Goal: Information Seeking & Learning: Compare options

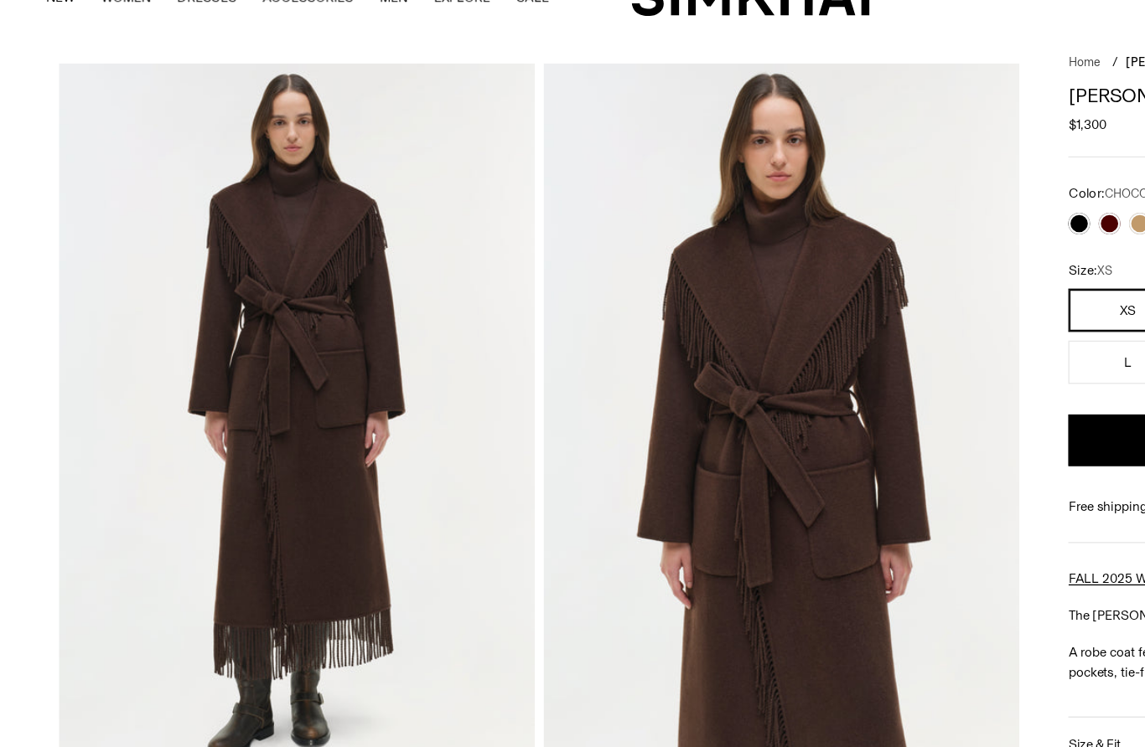
scroll to position [36, 0]
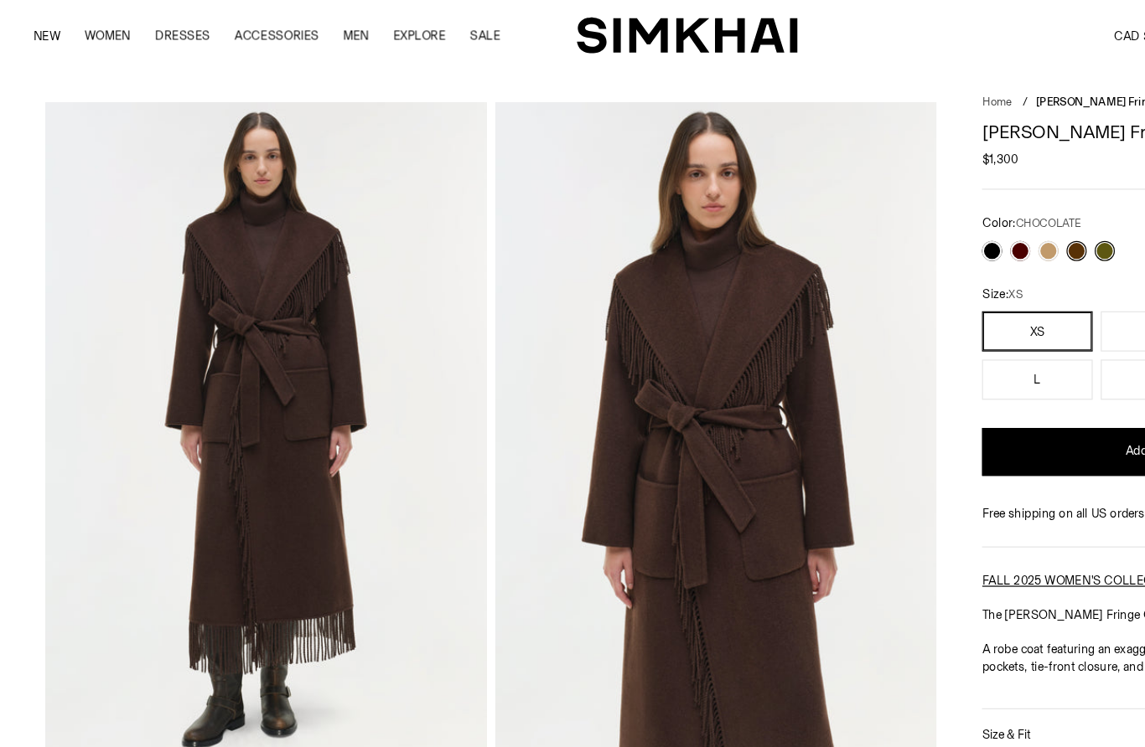
click at [832, 208] on link at bounding box center [826, 209] width 17 height 17
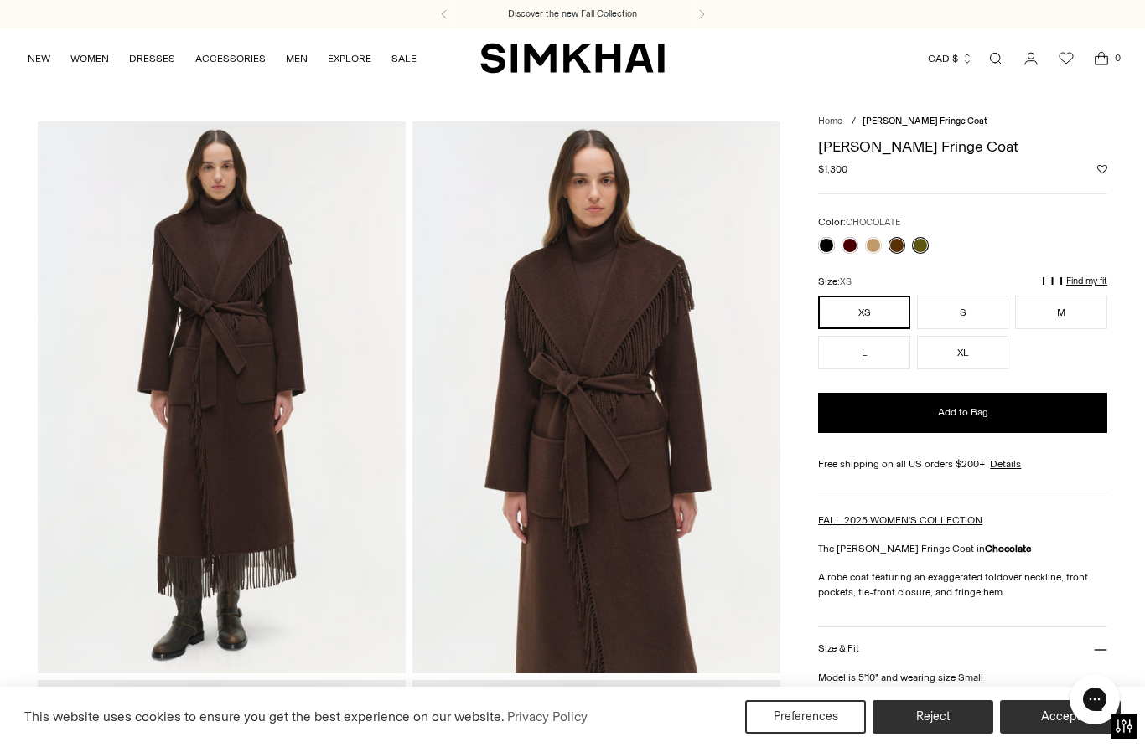
click at [876, 251] on link at bounding box center [873, 245] width 17 height 17
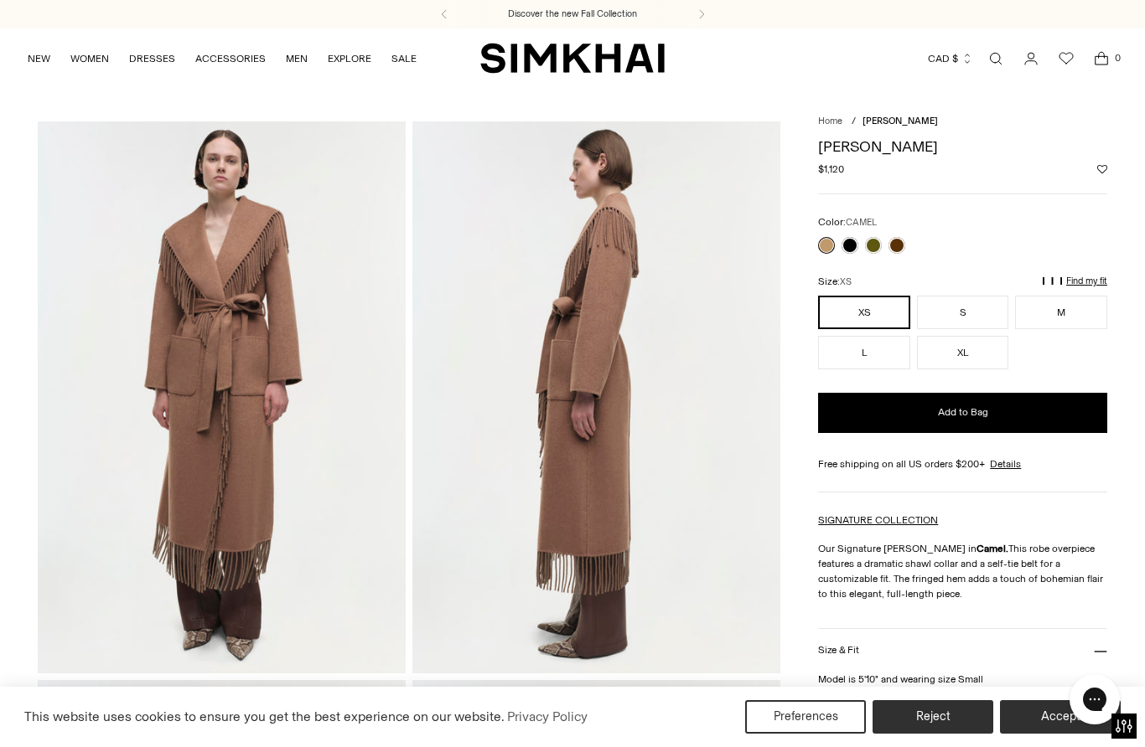
click at [874, 249] on link at bounding box center [873, 245] width 17 height 17
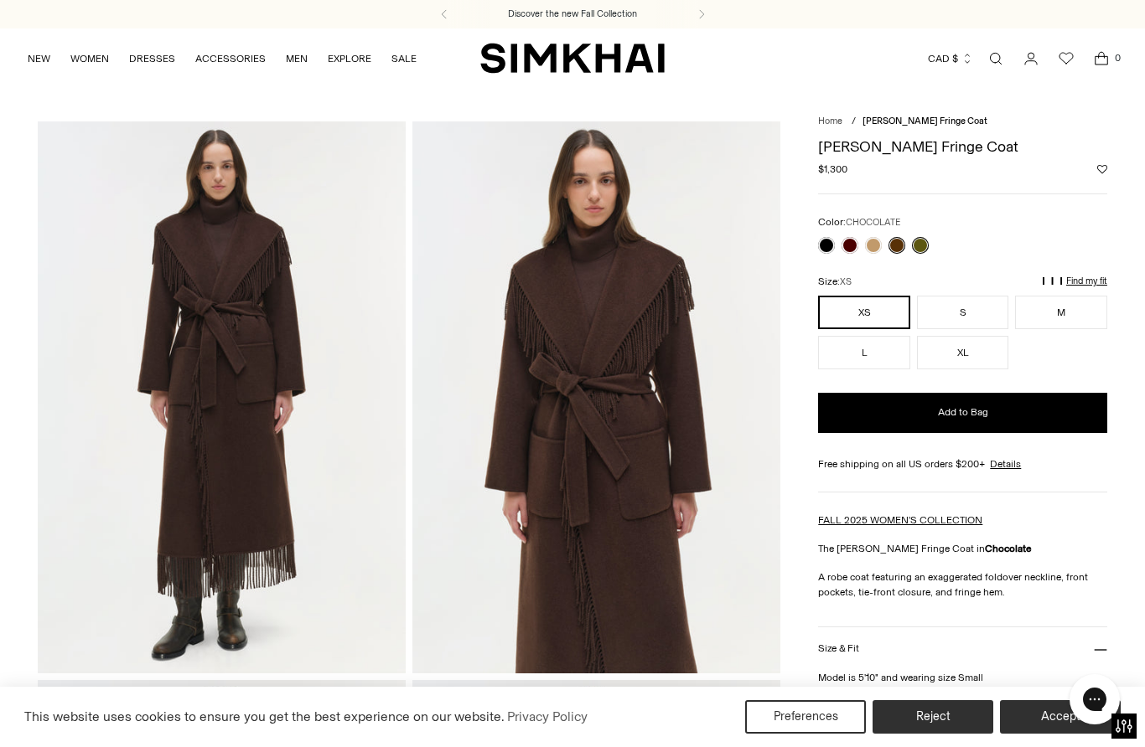
click at [850, 251] on link at bounding box center [849, 245] width 17 height 17
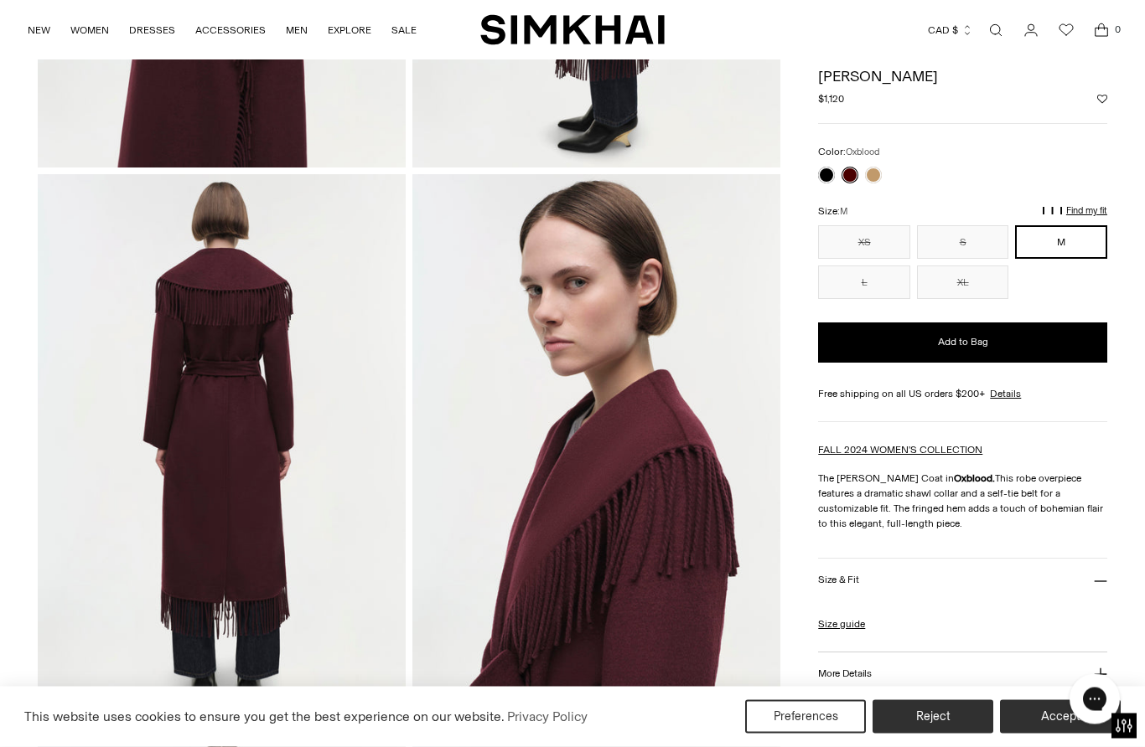
scroll to position [500, 0]
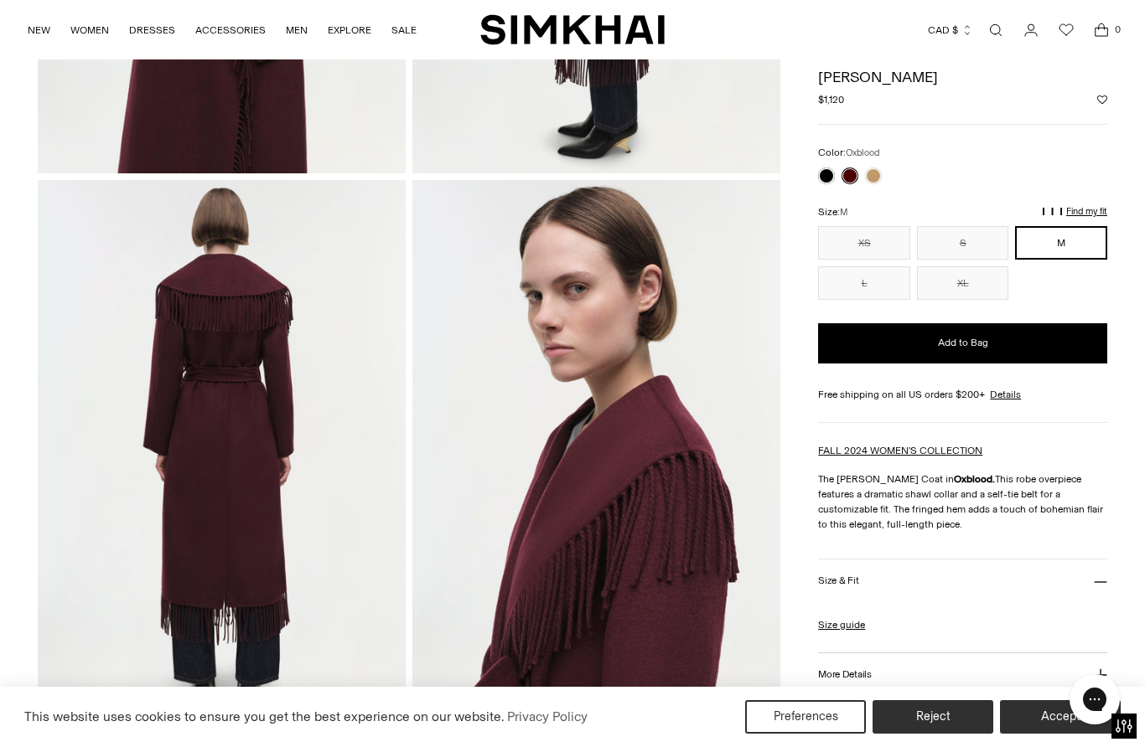
click at [880, 174] on link at bounding box center [873, 176] width 17 height 17
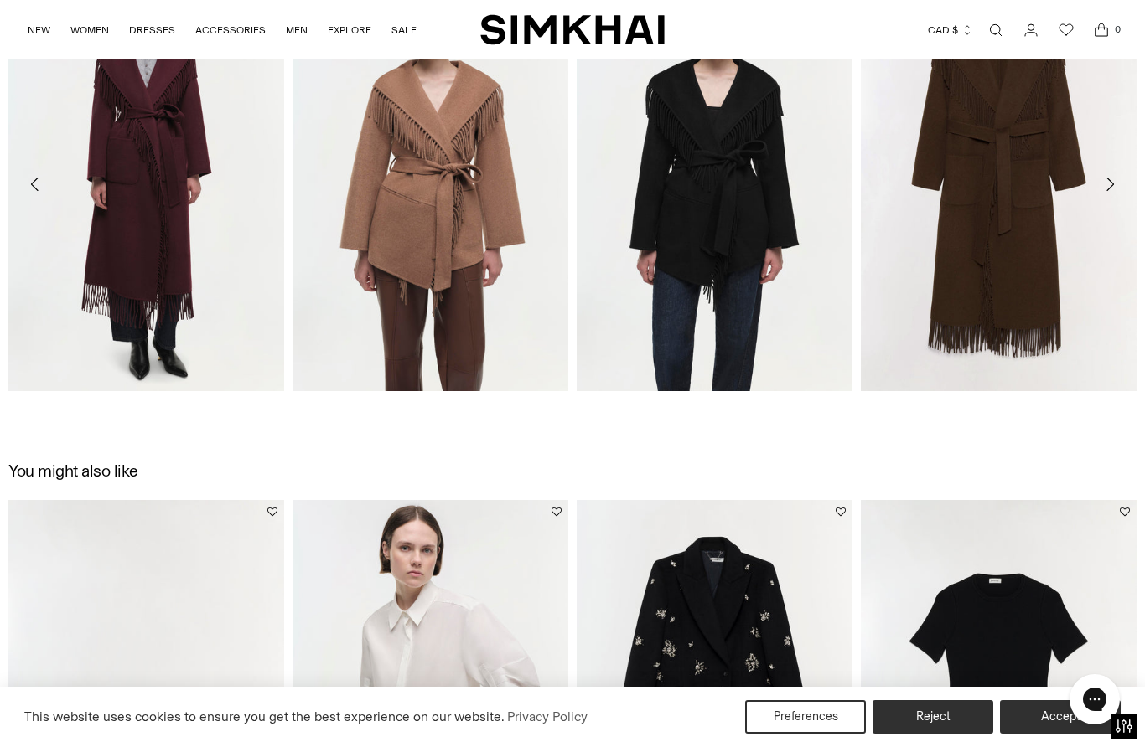
scroll to position [1879, 0]
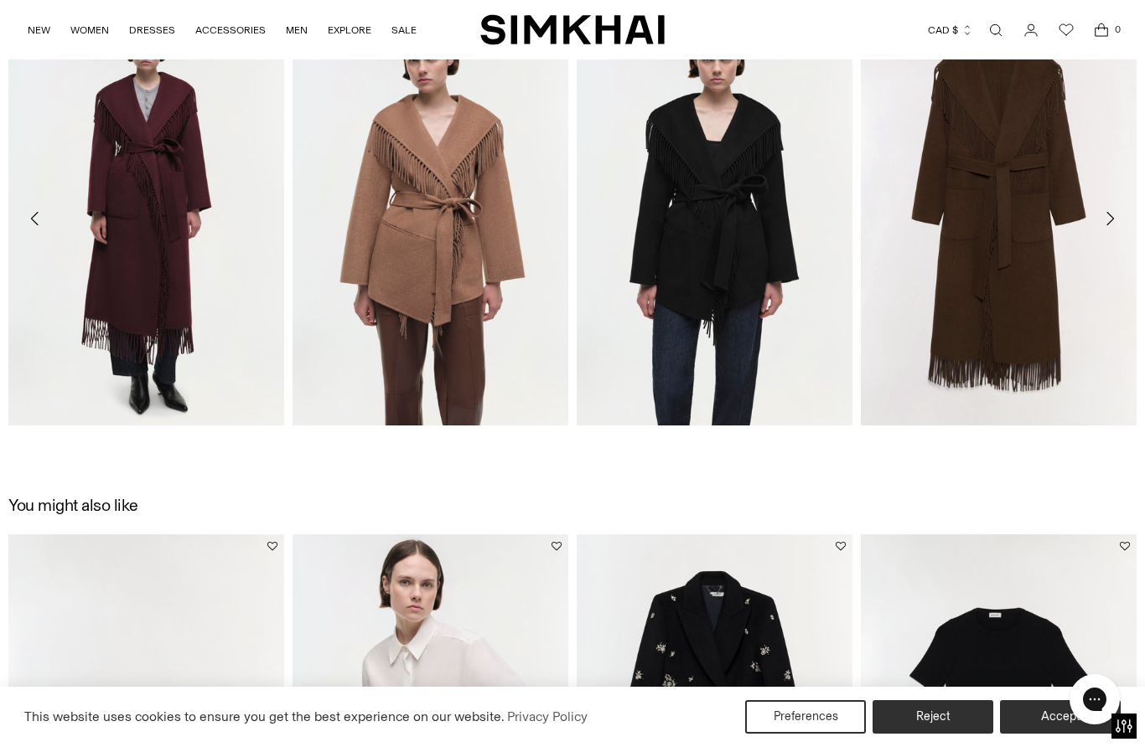
click at [487, 301] on img "Rowen Jacket" at bounding box center [430, 219] width 276 height 414
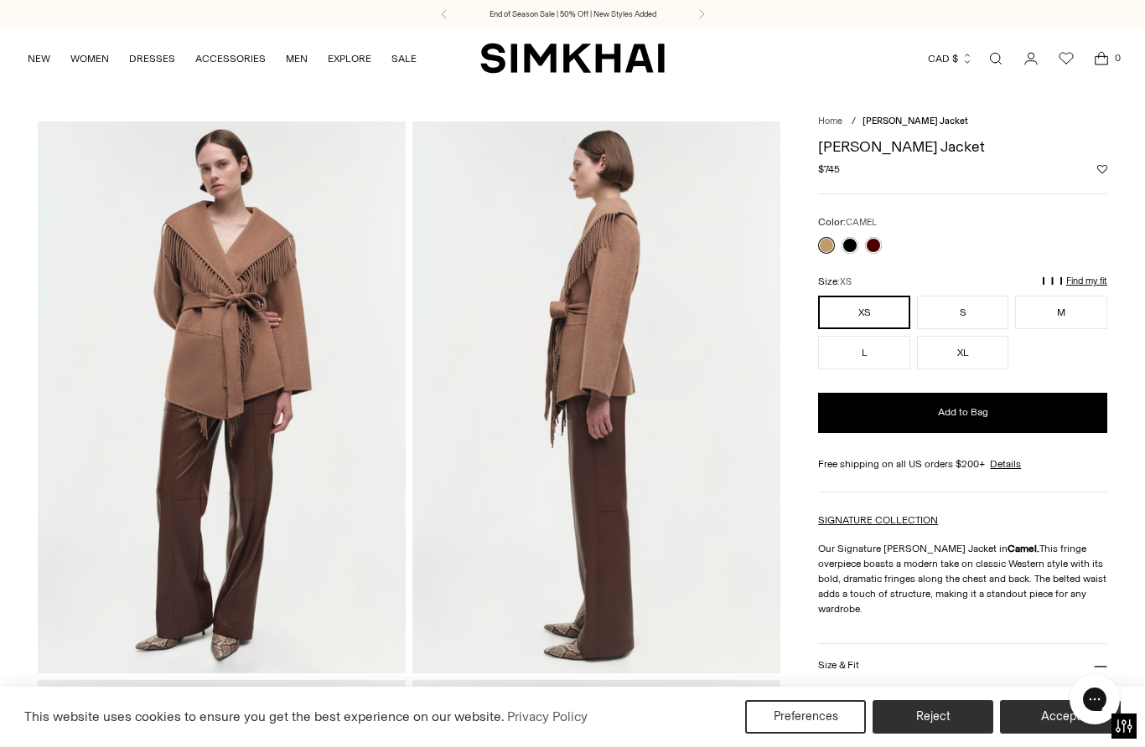
click at [880, 249] on link at bounding box center [873, 245] width 17 height 17
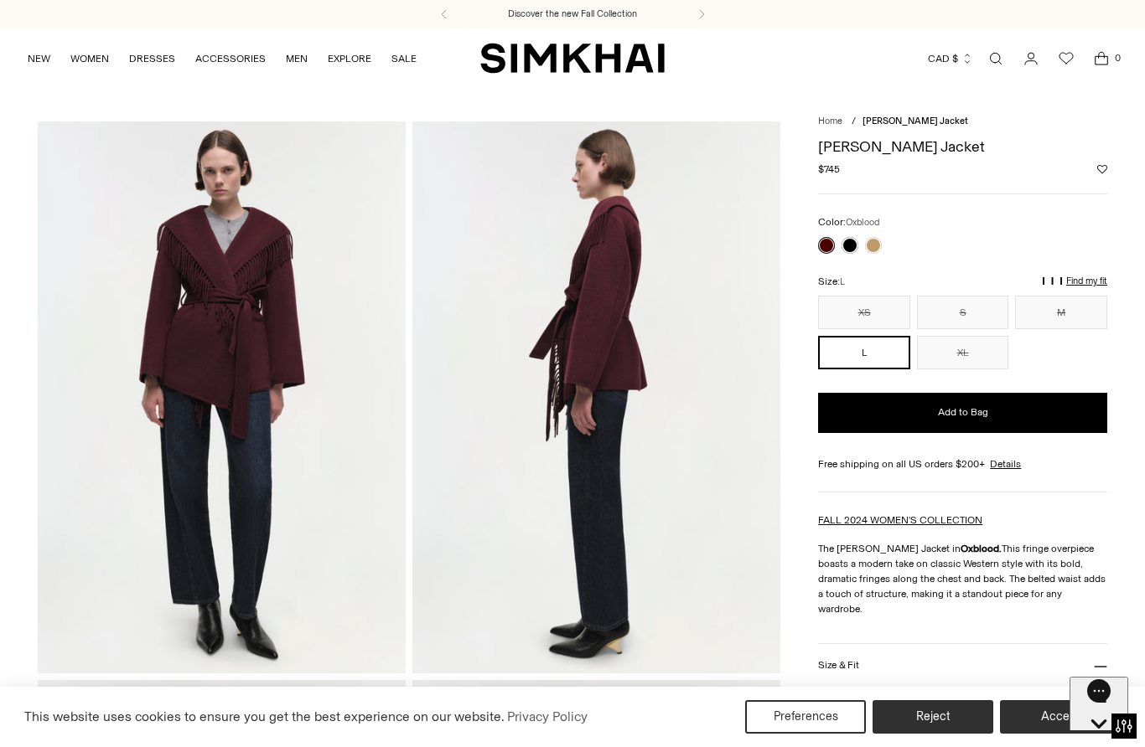
click at [826, 251] on link at bounding box center [826, 245] width 17 height 17
click at [854, 249] on link at bounding box center [849, 245] width 17 height 17
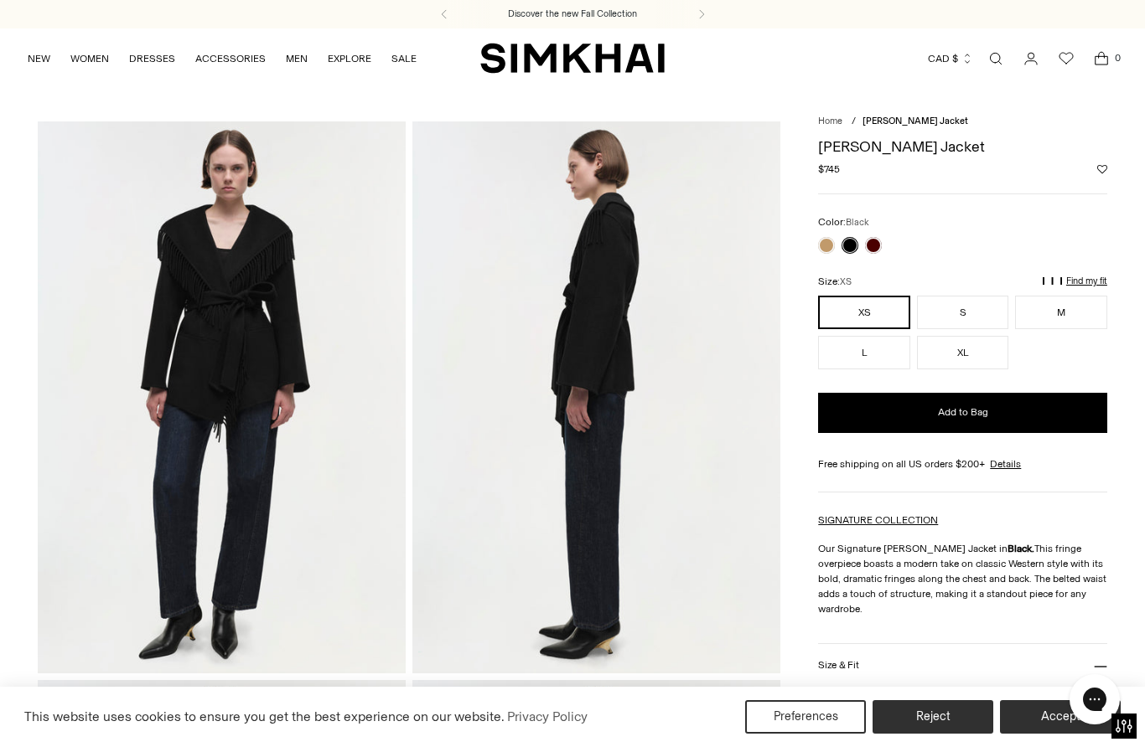
click at [866, 250] on link at bounding box center [873, 245] width 17 height 17
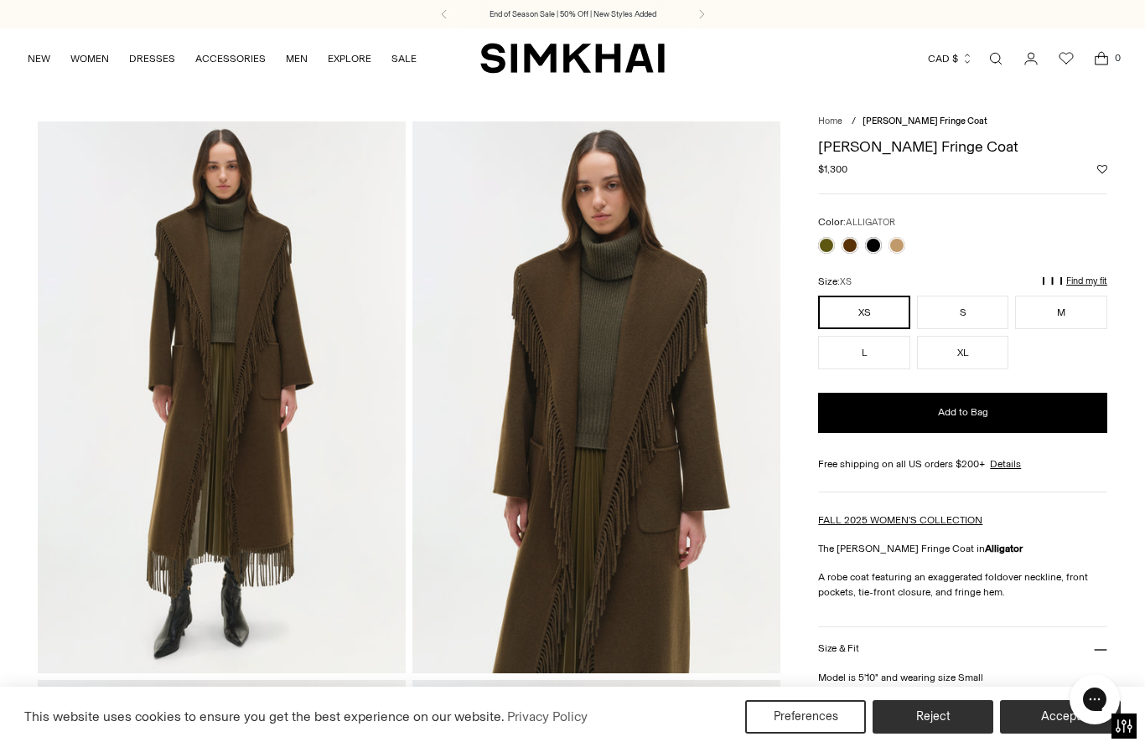
click at [878, 248] on link at bounding box center [873, 245] width 17 height 17
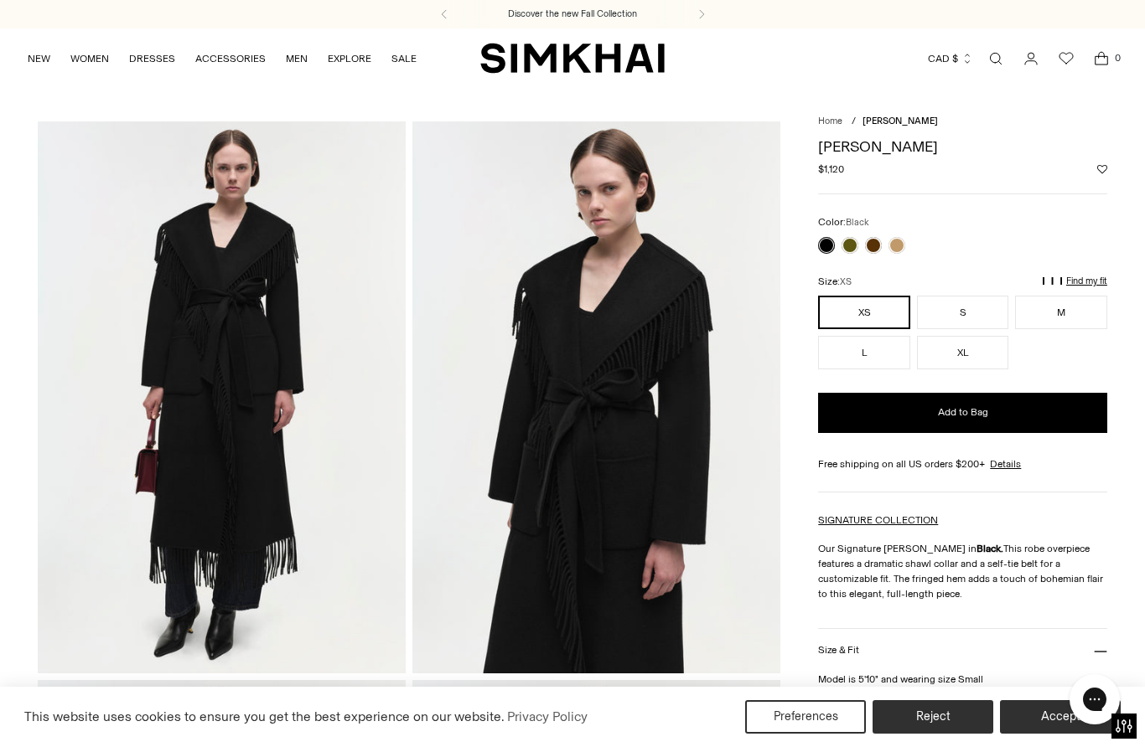
click at [872, 248] on link at bounding box center [873, 245] width 17 height 17
